Goal: Task Accomplishment & Management: Complete application form

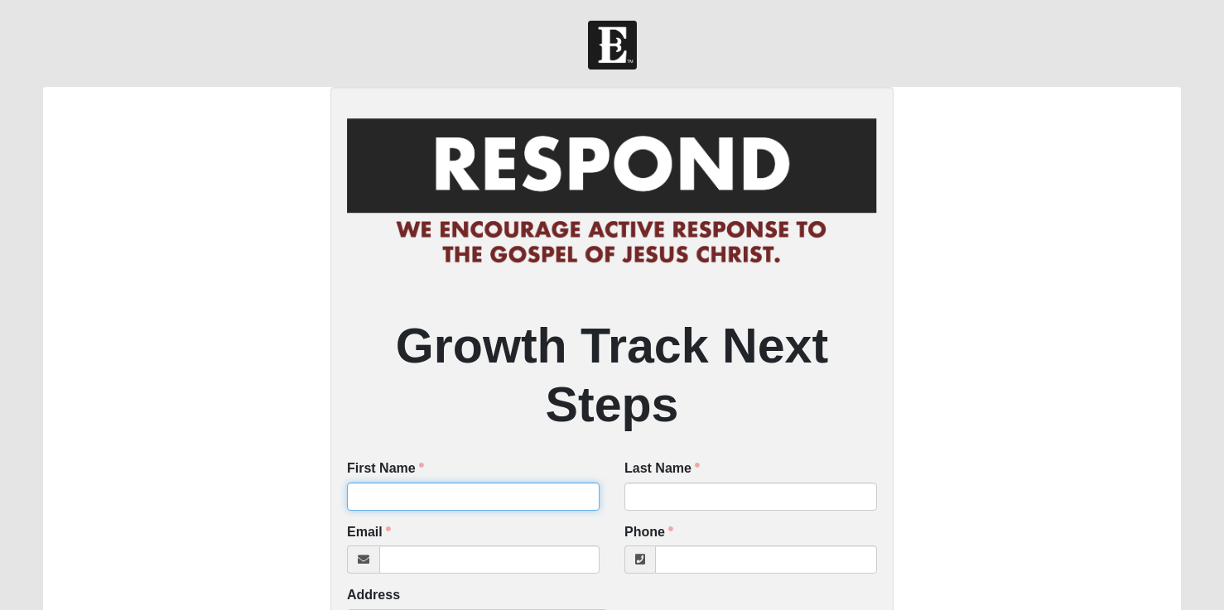
click at [444, 506] on input "First Name" at bounding box center [473, 497] width 253 height 28
type input "[PERSON_NAME]"
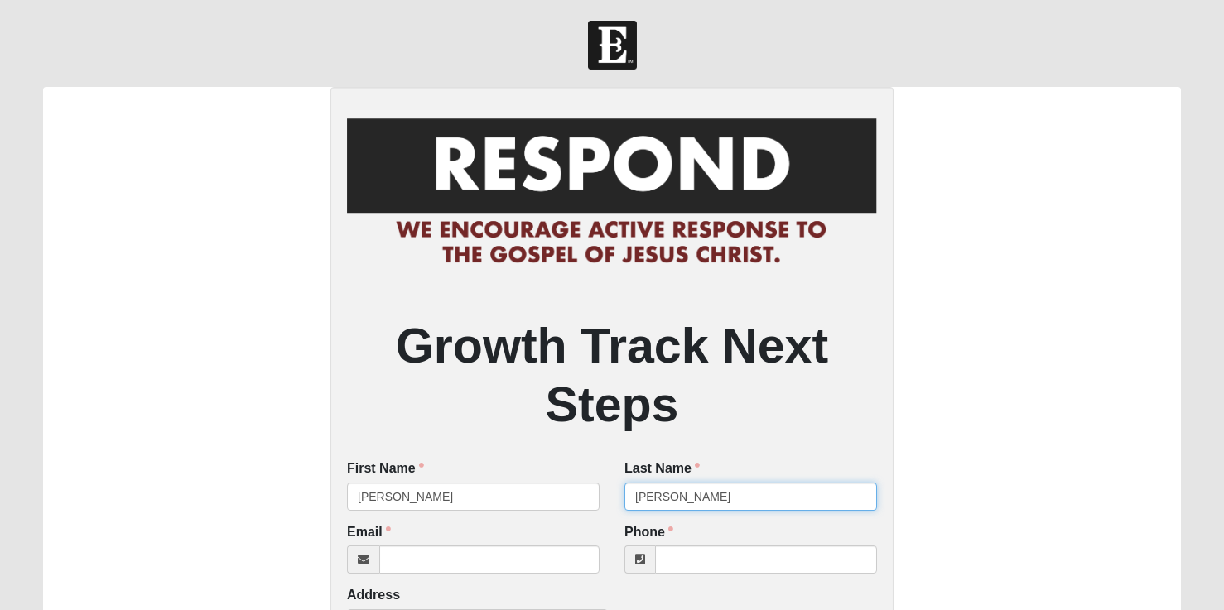
type input "[PERSON_NAME]"
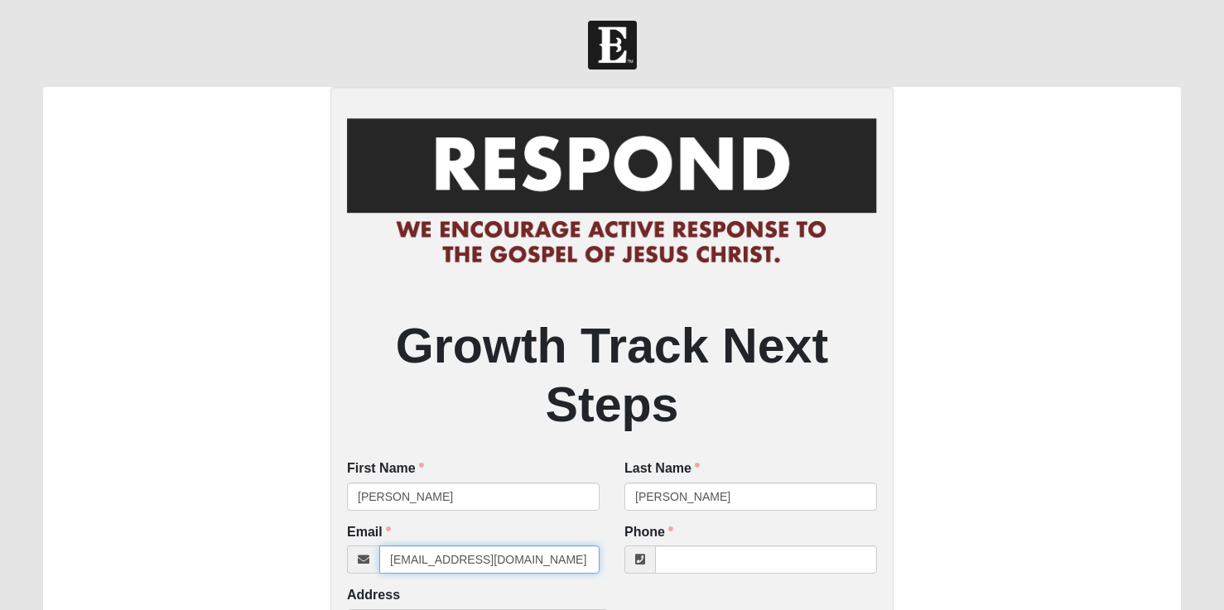
type input "[EMAIL_ADDRESS][DOMAIN_NAME]"
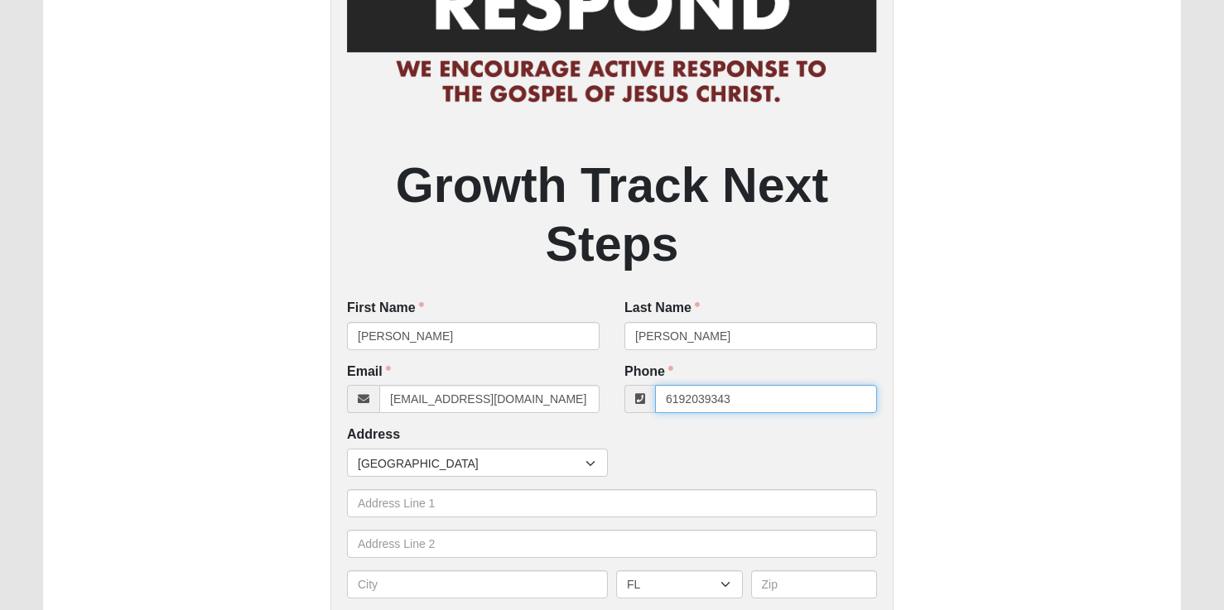
scroll to position [168, 0]
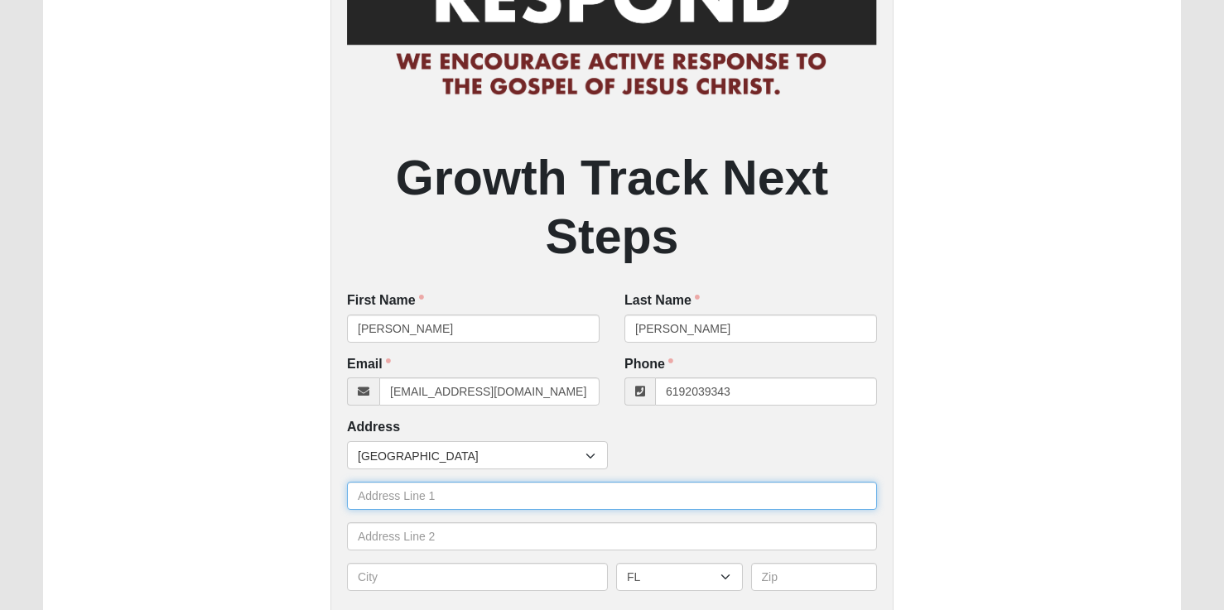
type input "[PHONE_NUMBER]"
click at [409, 501] on input "text" at bounding box center [612, 496] width 530 height 28
type input "1716 [GEOGRAPHIC_DATA][PERSON_NAME]"
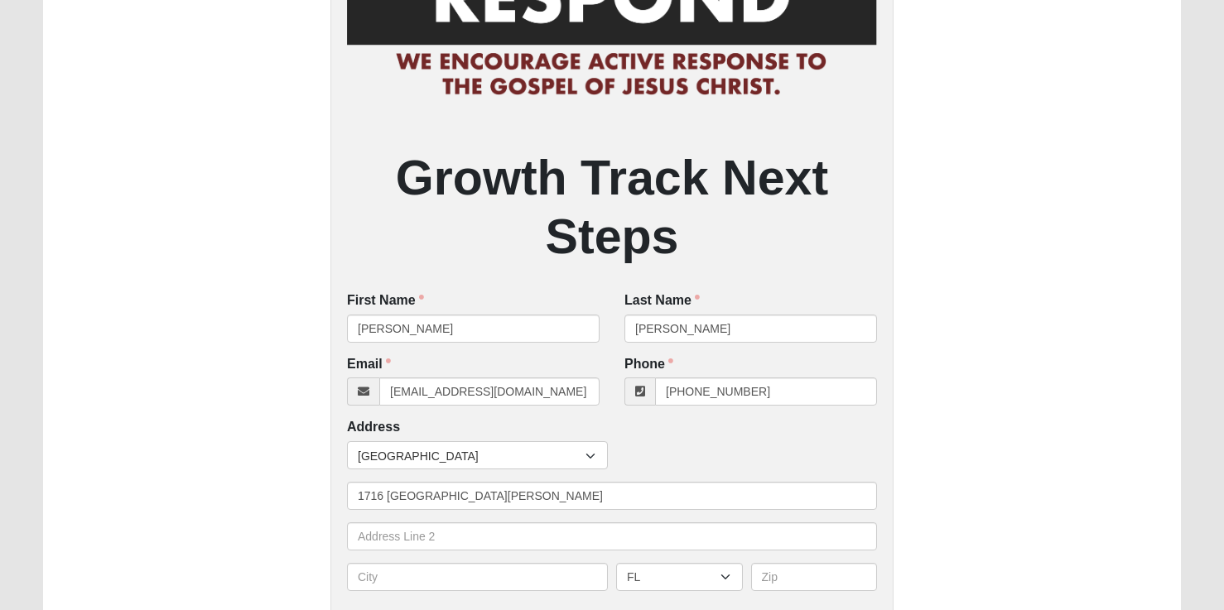
type input "Oceanside"
select select "CA"
type input "92056"
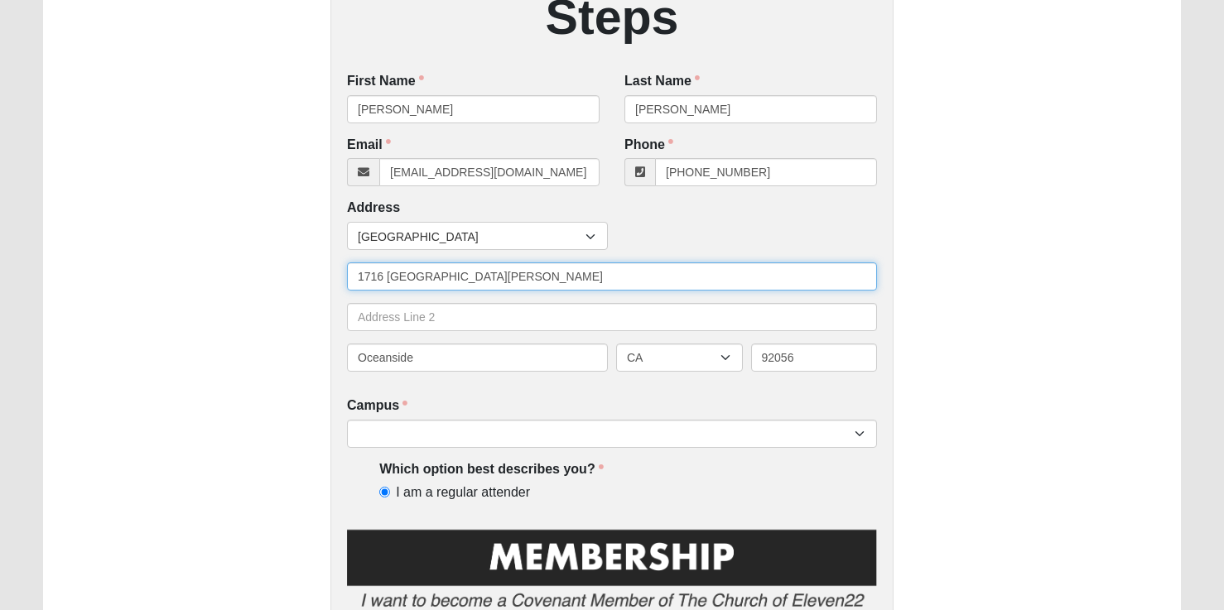
scroll to position [395, 0]
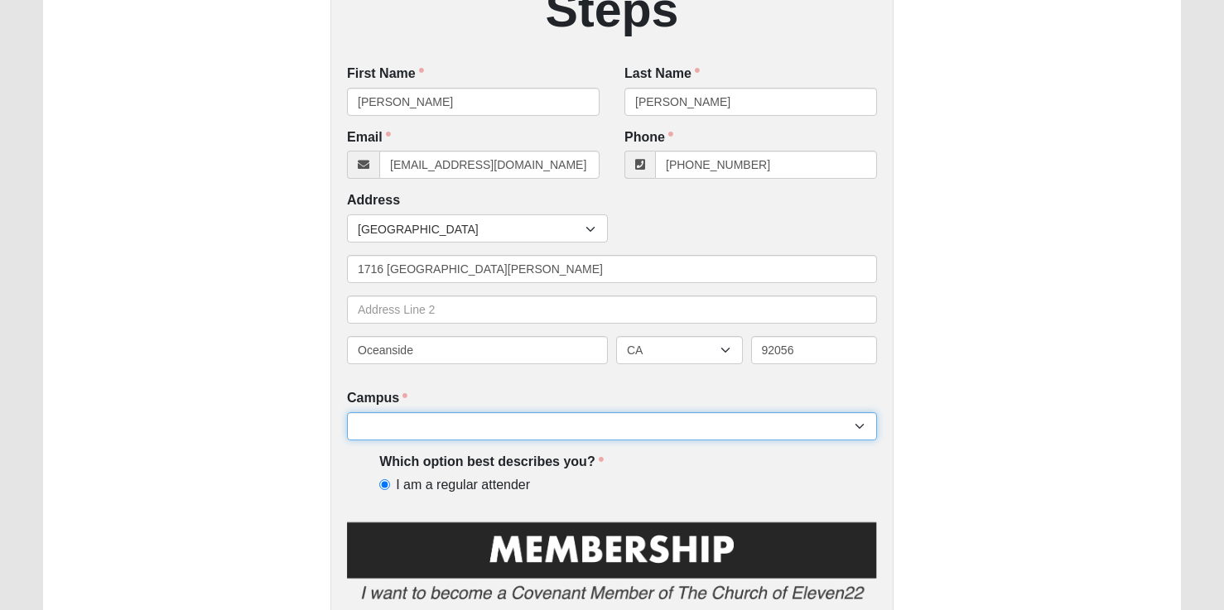
click at [487, 417] on select "[GEOGRAPHIC_DATA] [GEOGRAPHIC_DATA] (Coming Soon) Eleven22 Online [PERSON_NAME]…" at bounding box center [612, 426] width 530 height 28
select select "10"
click at [347, 412] on select "[GEOGRAPHIC_DATA] [GEOGRAPHIC_DATA] (Coming Soon) Eleven22 Online [PERSON_NAME]…" at bounding box center [612, 426] width 530 height 28
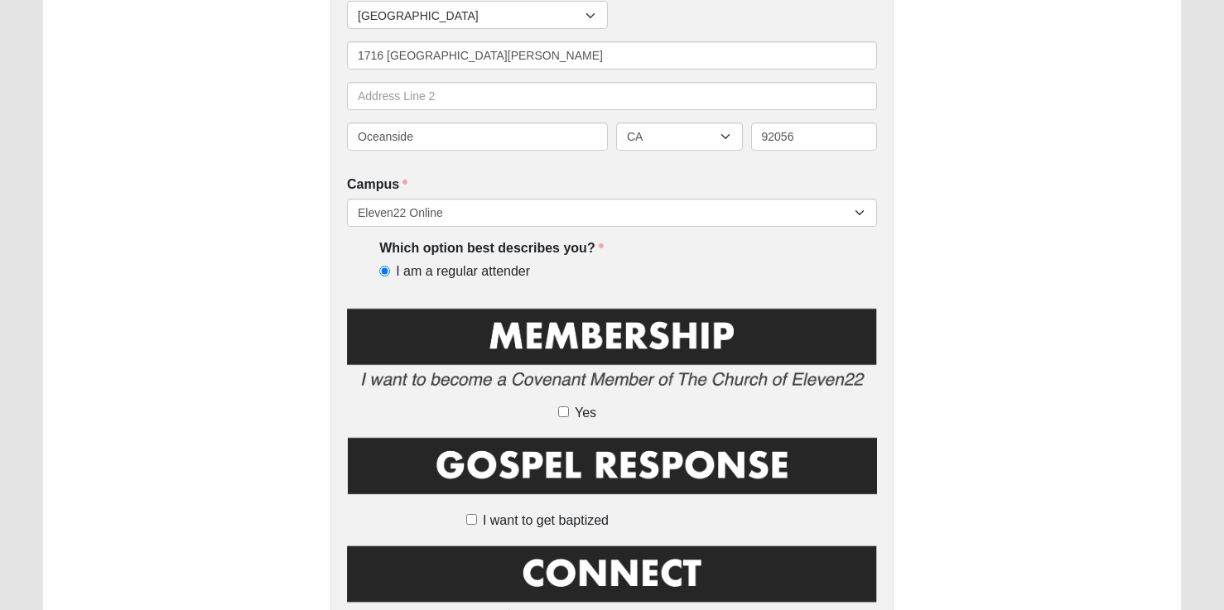
scroll to position [611, 0]
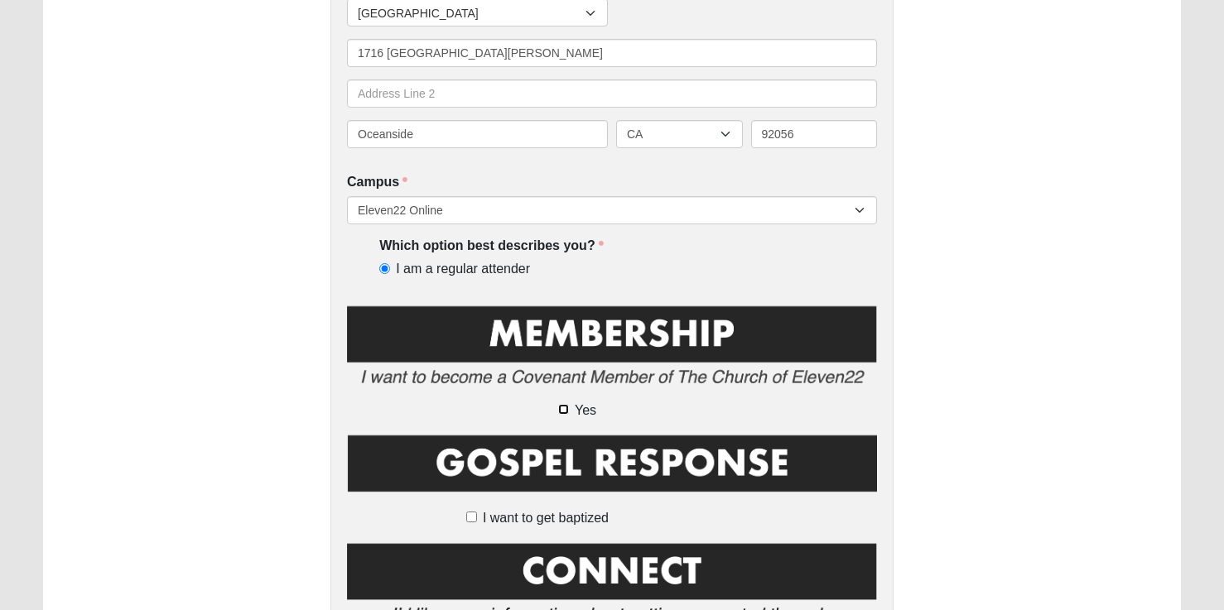
click at [566, 409] on input "Yes" at bounding box center [563, 409] width 11 height 11
checkbox input "true"
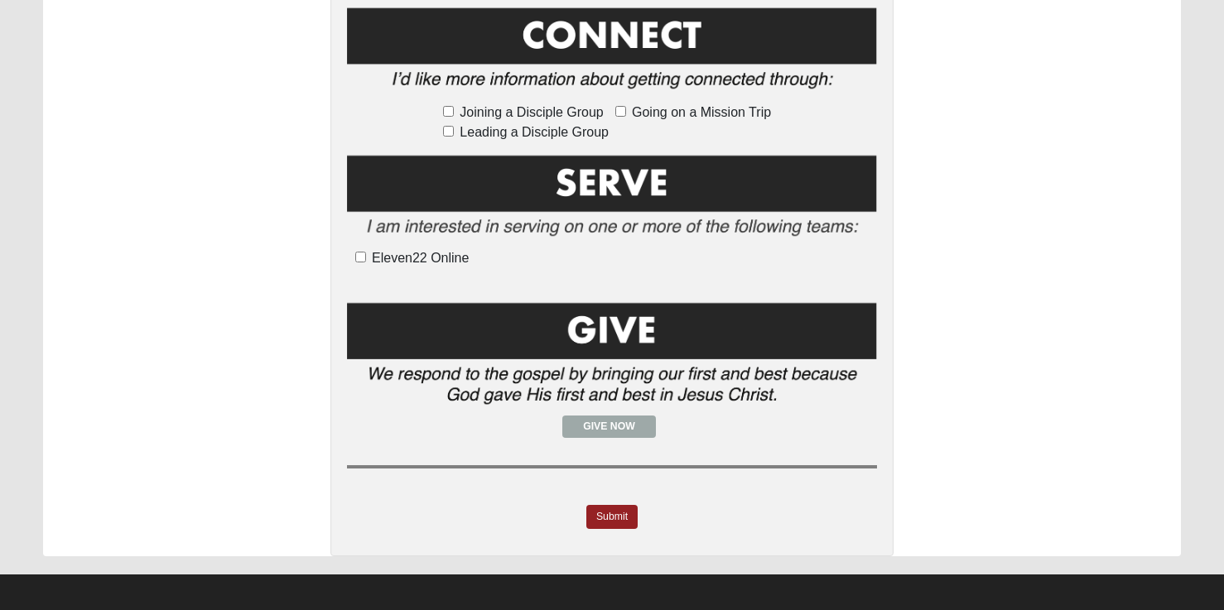
scroll to position [1153, 0]
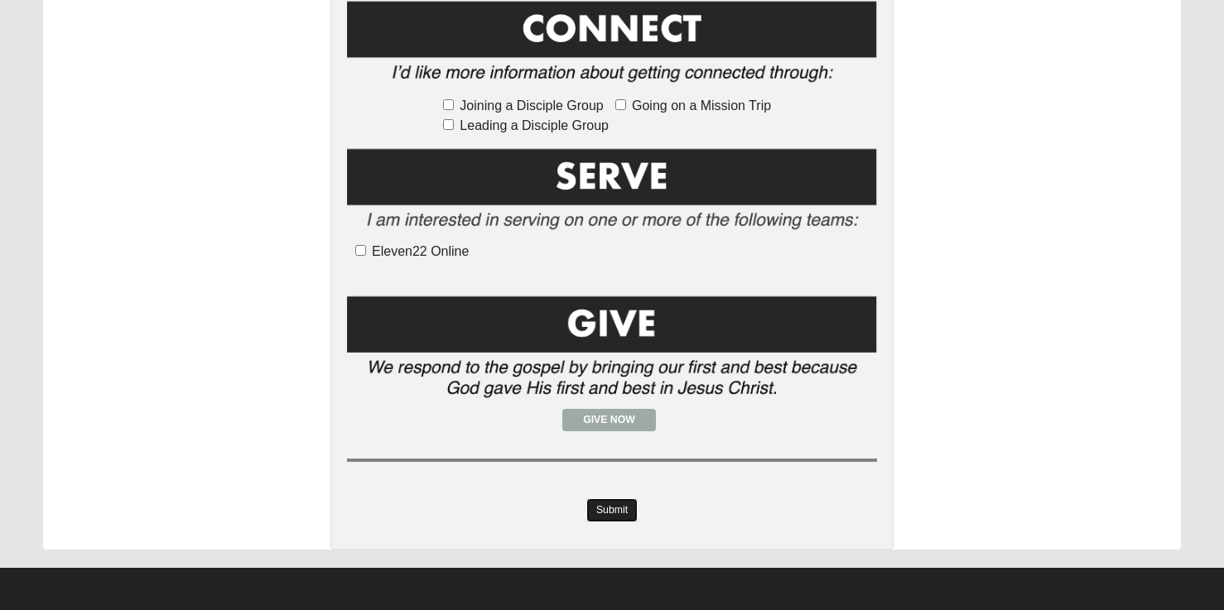
click at [621, 506] on link "Submit" at bounding box center [611, 510] width 51 height 24
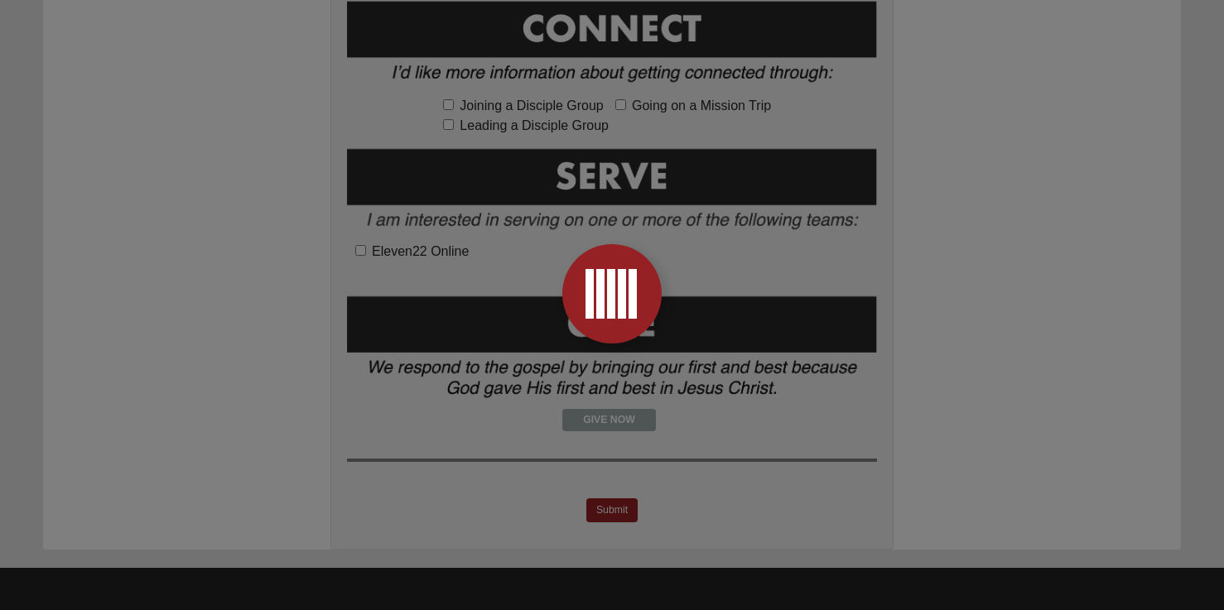
scroll to position [0, 0]
